Goal: Transaction & Acquisition: Subscribe to service/newsletter

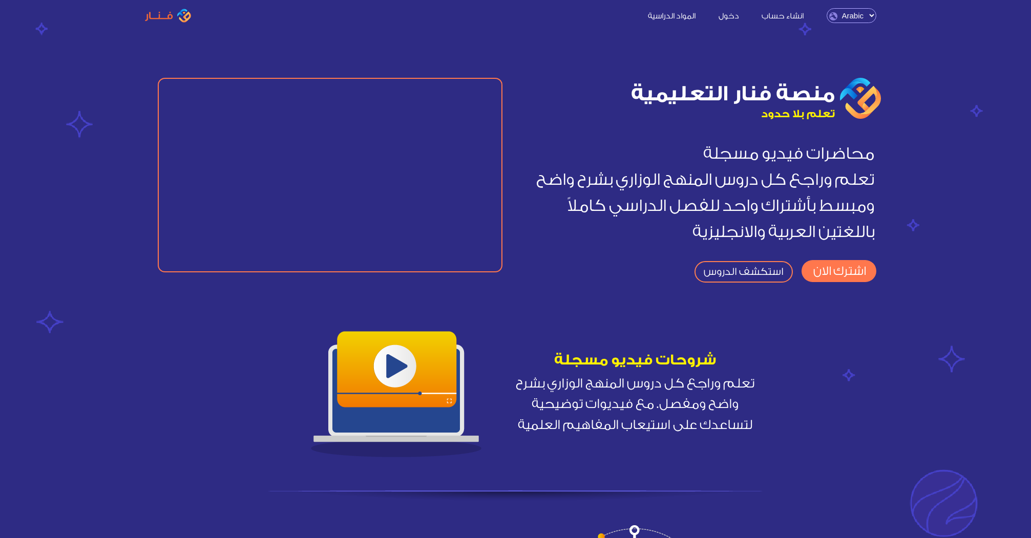
click at [828, 276] on link "اشترك الان" at bounding box center [839, 271] width 75 height 22
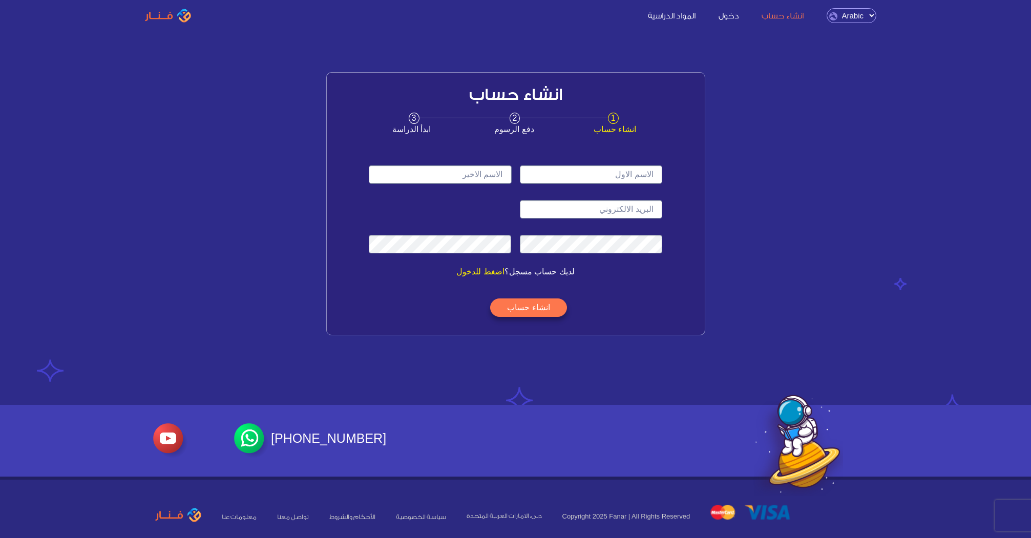
click at [631, 180] on input "text" at bounding box center [591, 174] width 142 height 18
type input "[PERSON_NAME]"
click at [596, 216] on input "email" at bounding box center [591, 209] width 142 height 18
type input "Muhammaddarraj@gmail.com"
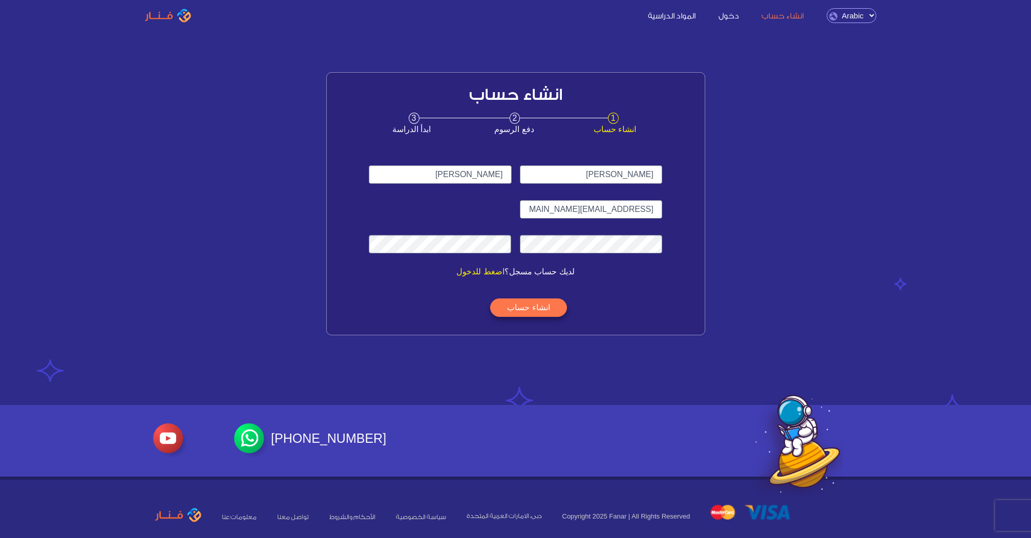
click at [522, 319] on div "انشاء حساب" at bounding box center [515, 302] width 301 height 49
click at [522, 316] on button "انشاء حساب" at bounding box center [528, 308] width 76 height 18
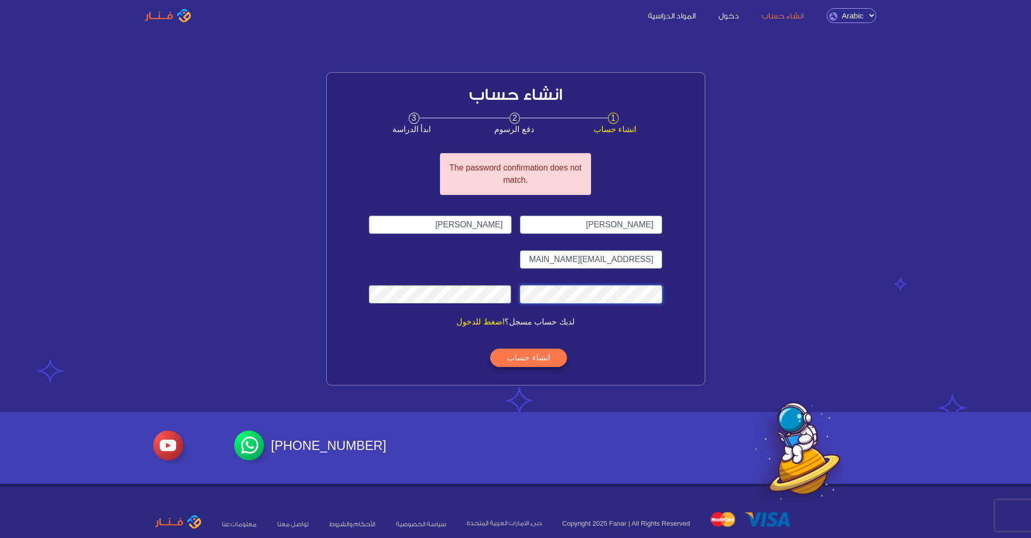
click at [678, 306] on div "The password confirmation does not match. Mohamed Al Mahmoud Muhammaddarraj@gma…" at bounding box center [516, 265] width 378 height 240
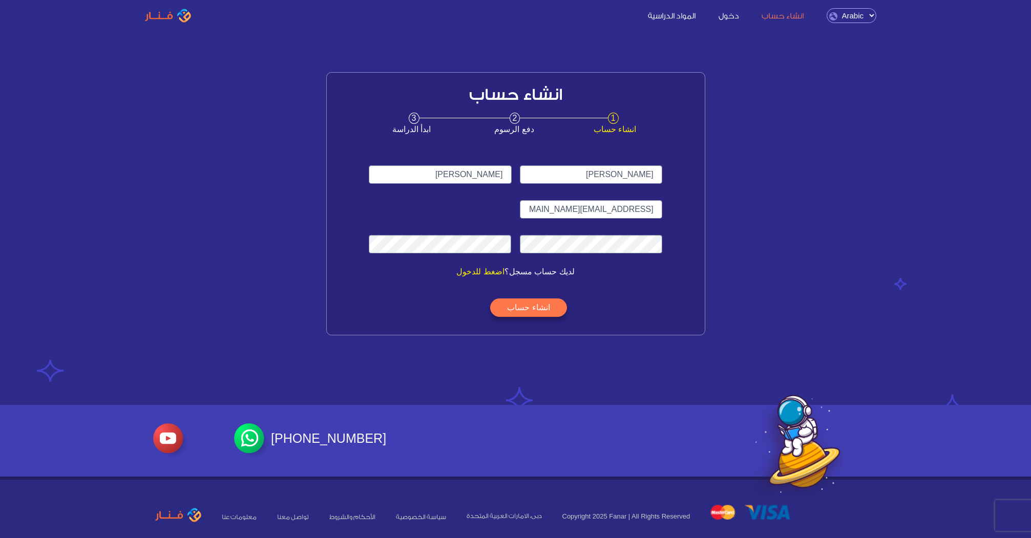
click at [545, 302] on button "انشاء حساب" at bounding box center [528, 308] width 76 height 18
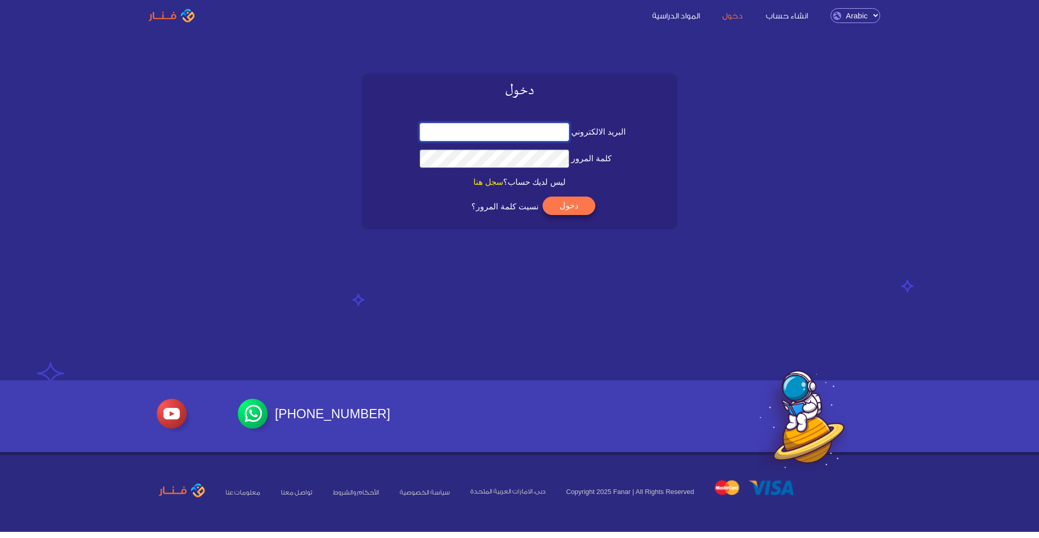
type input "[EMAIL_ADDRESS][DOMAIN_NAME]"
click at [579, 212] on button "دخول" at bounding box center [568, 206] width 53 height 18
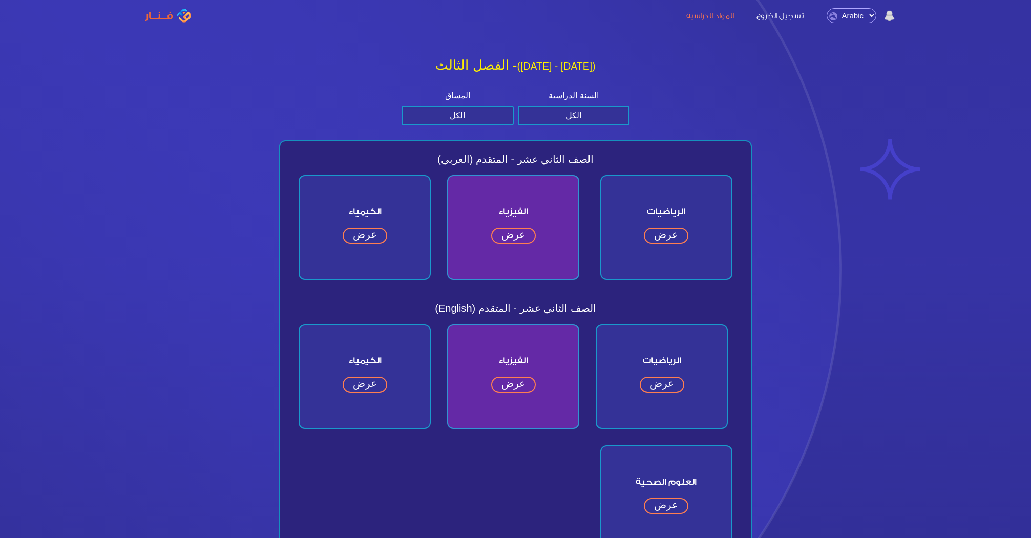
click at [669, 239] on link "عرض" at bounding box center [666, 236] width 45 height 16
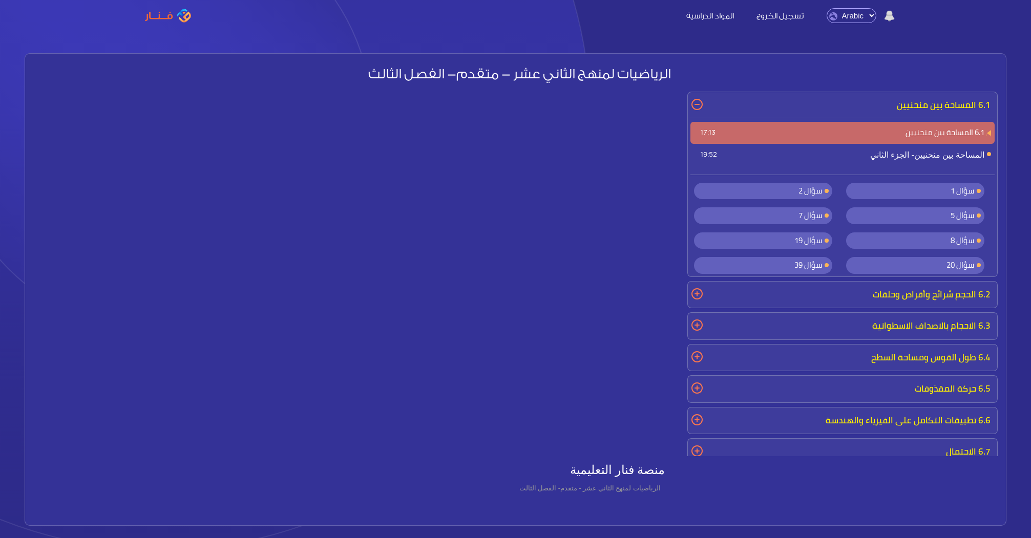
click at [916, 194] on span "سؤال 1" at bounding box center [915, 191] width 138 height 17
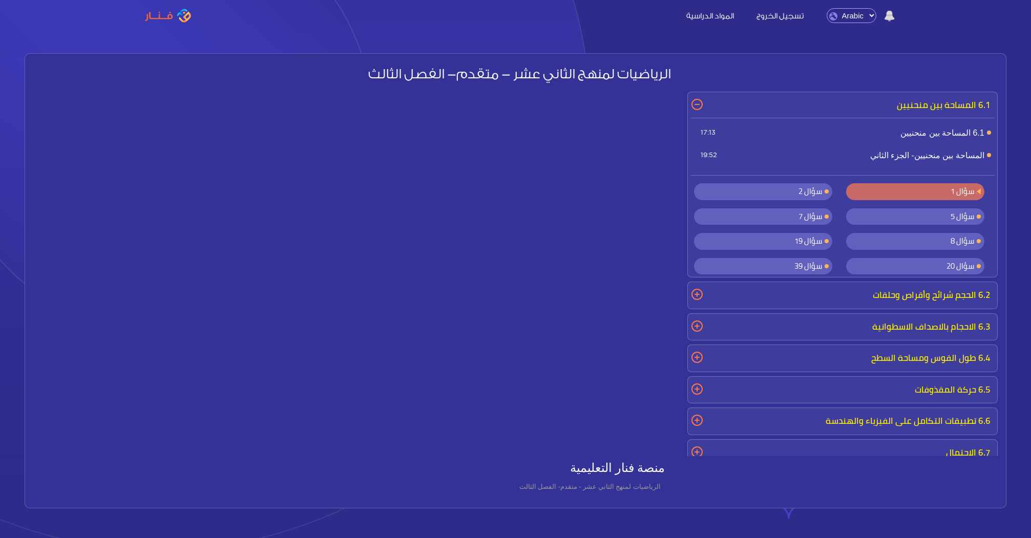
click at [725, 18] on link "المواد الدراسية" at bounding box center [710, 15] width 68 height 11
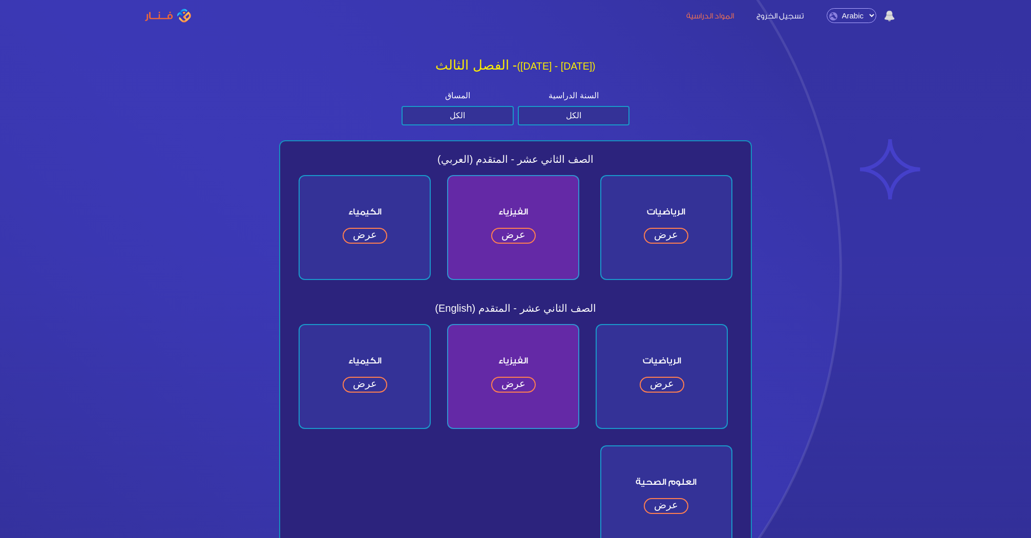
click at [374, 240] on link "عرض" at bounding box center [365, 236] width 45 height 16
